Goal: Information Seeking & Learning: Learn about a topic

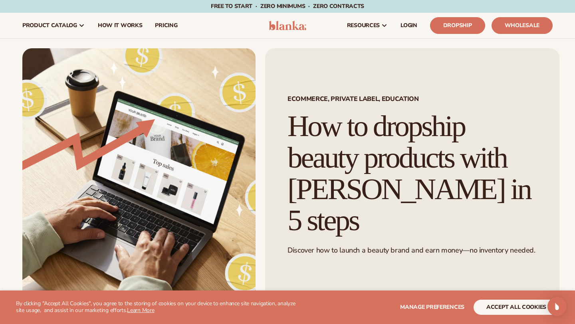
scroll to position [2386, 0]
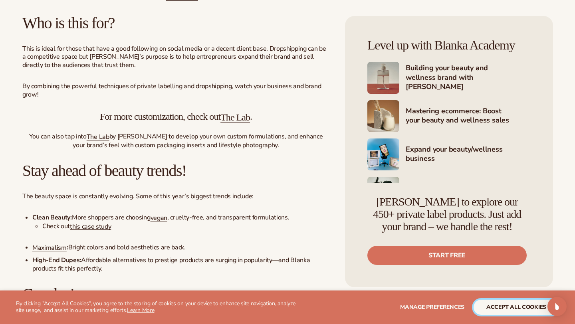
click at [506, 308] on button "accept all cookies" at bounding box center [516, 307] width 85 height 15
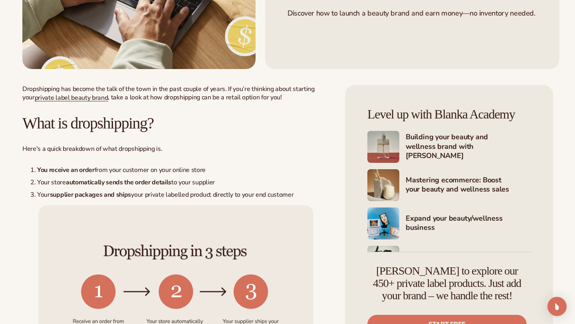
scroll to position [239, 0]
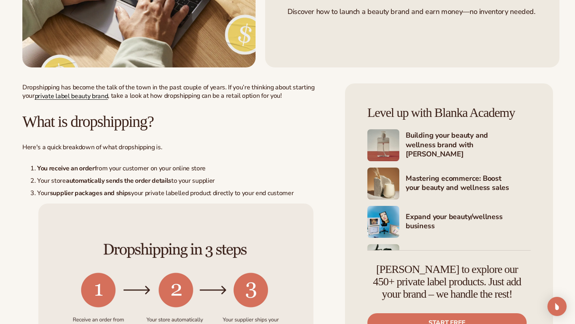
click at [88, 98] on link "private label beauty brand" at bounding box center [71, 96] width 73 height 9
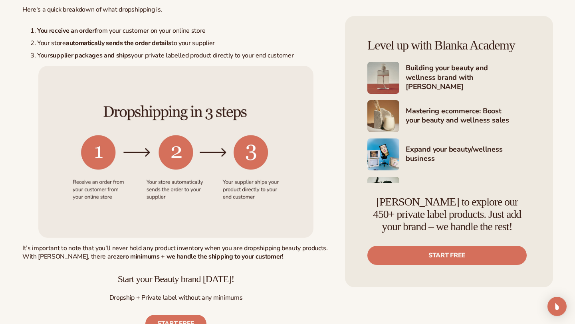
scroll to position [379, 0]
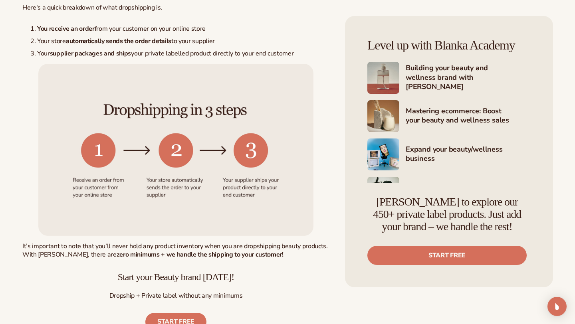
click at [201, 177] on img at bounding box center [175, 150] width 275 height 172
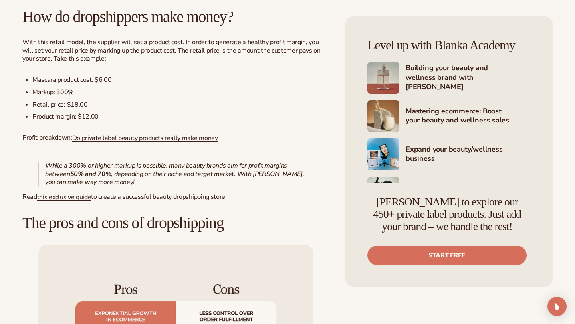
scroll to position [720, 0]
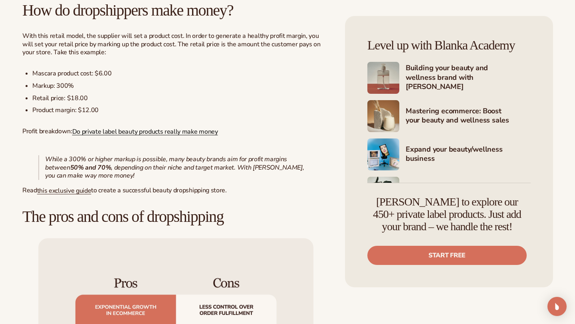
click at [194, 131] on link "Do private label beauty products really make money" at bounding box center [145, 131] width 146 height 9
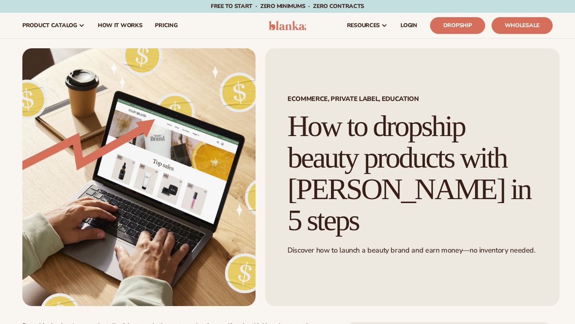
scroll to position [720, 0]
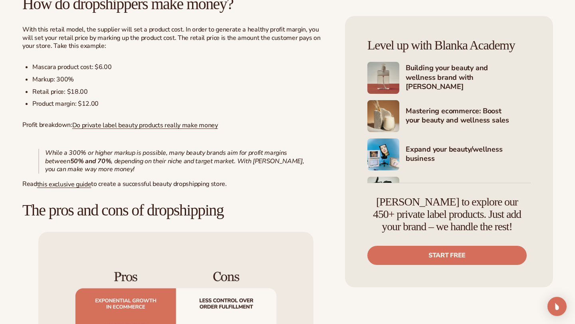
scroll to position [747, 0]
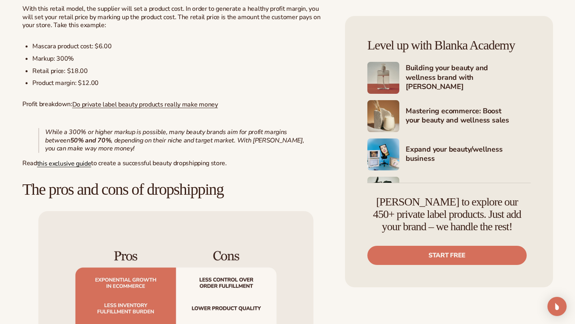
click at [67, 165] on link "this exclusive guide" at bounding box center [64, 163] width 54 height 9
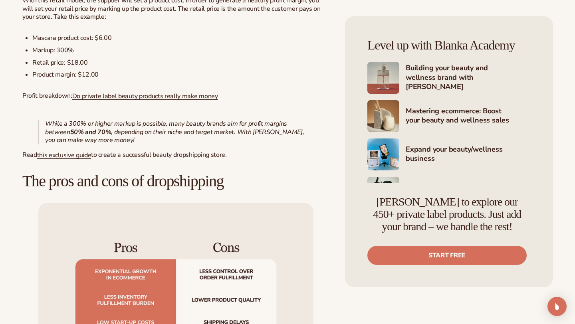
scroll to position [756, 0]
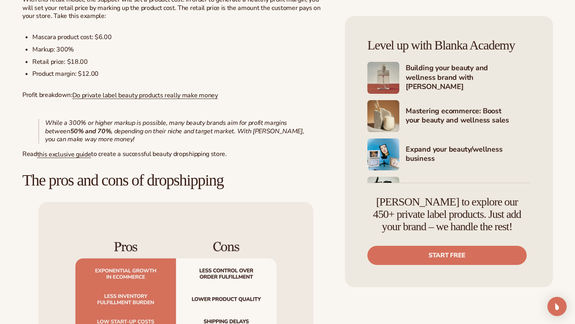
click at [155, 140] on p "While a 300% or higher markup is possible, many beauty brands aim for profit ma…" at bounding box center [179, 131] width 268 height 25
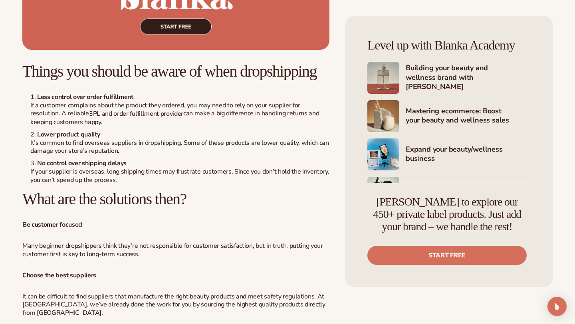
scroll to position [1425, 0]
